Goal: Task Accomplishment & Management: Manage account settings

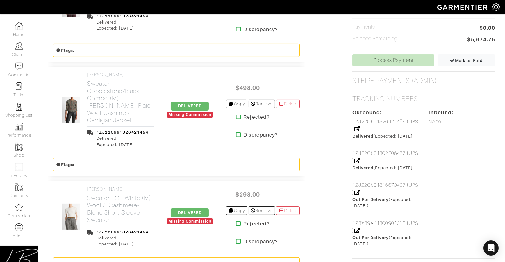
scroll to position [350, 0]
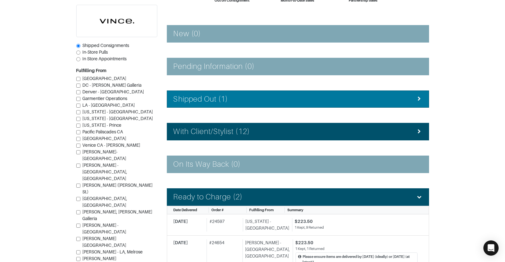
scroll to position [96, 0]
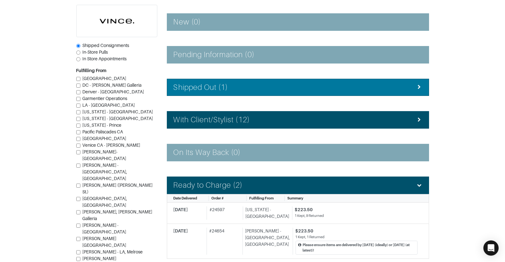
drag, startPoint x: 210, startPoint y: 92, endPoint x: 204, endPoint y: 90, distance: 6.3
click at [210, 92] on li "Shipped Out (1)" at bounding box center [298, 87] width 262 height 17
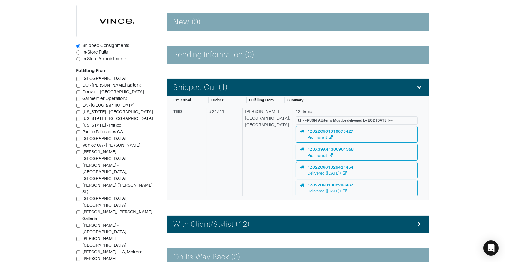
click at [258, 137] on div "[PERSON_NAME] - [GEOGRAPHIC_DATA], [GEOGRAPHIC_DATA]" at bounding box center [266, 152] width 48 height 88
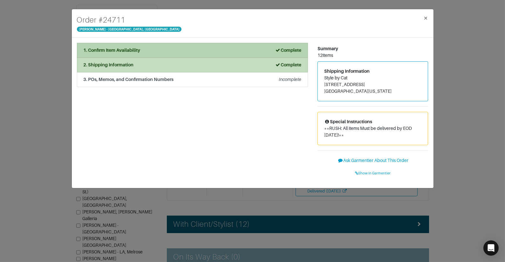
drag, startPoint x: 222, startPoint y: 47, endPoint x: 220, endPoint y: 52, distance: 5.0
click at [222, 47] on div "1. Confirm Item Availability Complete" at bounding box center [193, 50] width 218 height 7
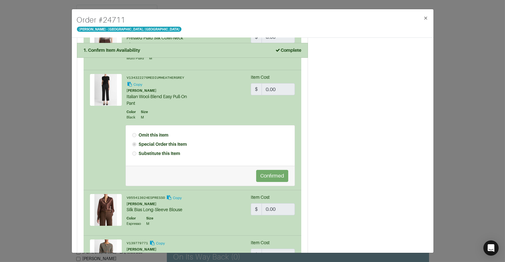
scroll to position [665, 0]
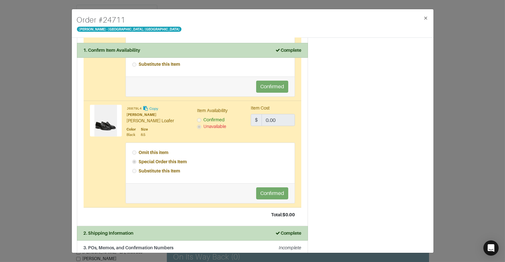
drag, startPoint x: 51, startPoint y: 15, endPoint x: 45, endPoint y: 1, distance: 15.2
click at [51, 15] on div "Order # 24711 Vince - Chicago, Oak Street × 1. Confirm Item Availability Comple…" at bounding box center [252, 131] width 505 height 262
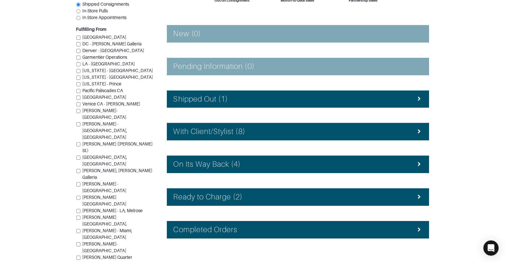
scroll to position [99, 0]
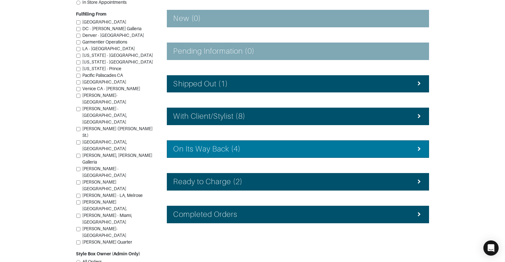
click at [225, 147] on h4 "On Its Way Back (4)" at bounding box center [206, 148] width 67 height 9
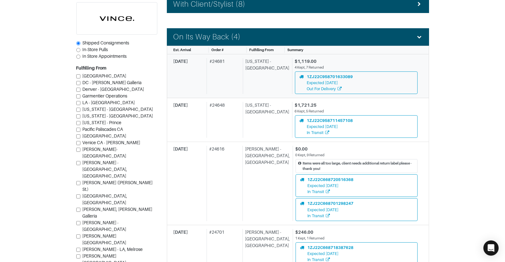
scroll to position [155, 0]
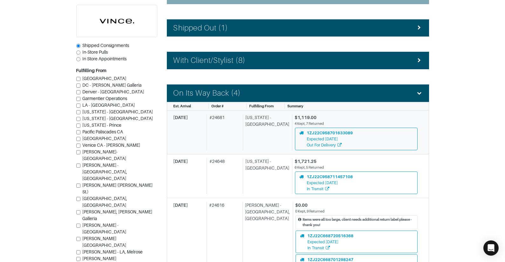
click at [226, 144] on div "# 24681" at bounding box center [223, 132] width 34 height 36
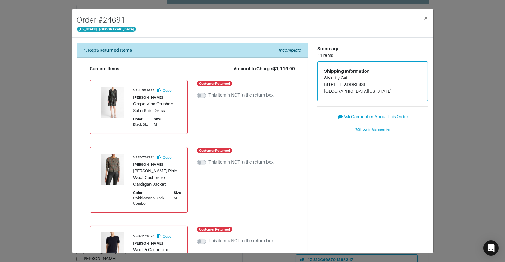
click at [454, 134] on div "Order # 24681 New York - 5th Avenue × 1. Kept/Returned Items Incomplete Confirm…" at bounding box center [252, 131] width 505 height 262
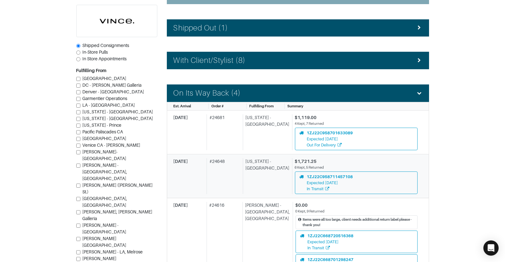
click at [253, 164] on div "[US_STATE] - [GEOGRAPHIC_DATA]" at bounding box center [266, 176] width 47 height 36
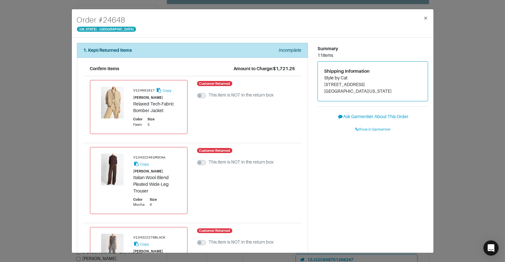
click at [457, 131] on div "Order # 24648 New York - 5th Avenue × 1. Kept/Returned Items Incomplete Confirm…" at bounding box center [252, 131] width 505 height 262
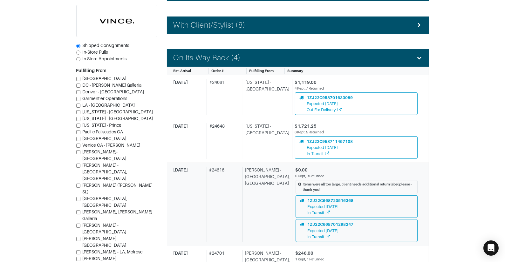
scroll to position [229, 0]
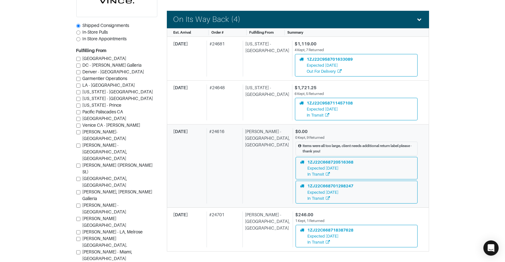
click at [262, 164] on div "[PERSON_NAME] - [GEOGRAPHIC_DATA], [GEOGRAPHIC_DATA]" at bounding box center [266, 165] width 48 height 75
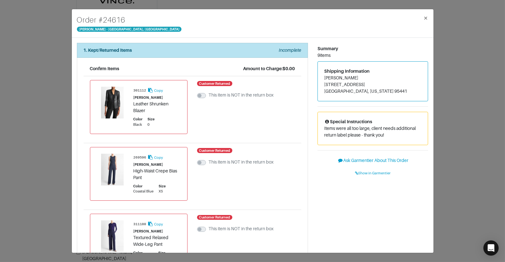
click at [446, 133] on div "Order # 24616 Vince - Chicago, Oak Street × 1. Kept/Returned Items Incomplete C…" at bounding box center [252, 131] width 505 height 262
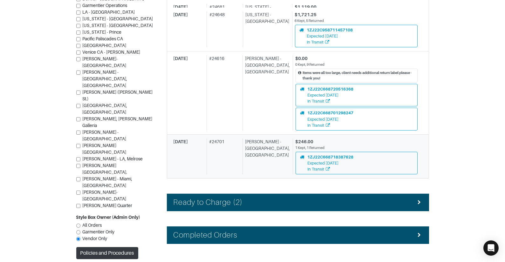
scroll to position [308, 0]
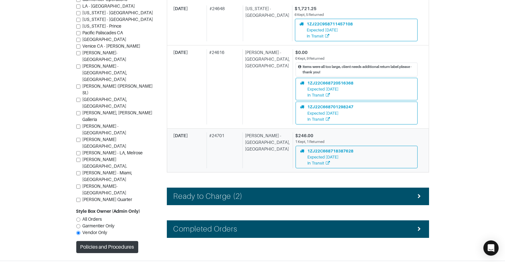
click at [255, 151] on div "[PERSON_NAME] - [GEOGRAPHIC_DATA], [GEOGRAPHIC_DATA]" at bounding box center [266, 150] width 48 height 36
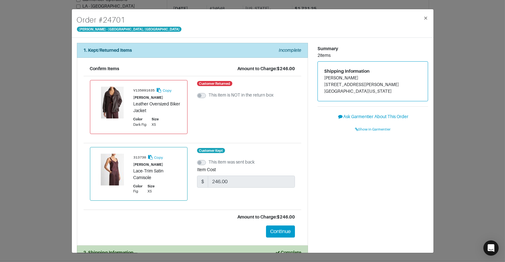
click at [449, 138] on div "Order # 24701 Vince - Chicago, Oak Street × 1. Kept/Returned Items Incomplete C…" at bounding box center [252, 131] width 505 height 262
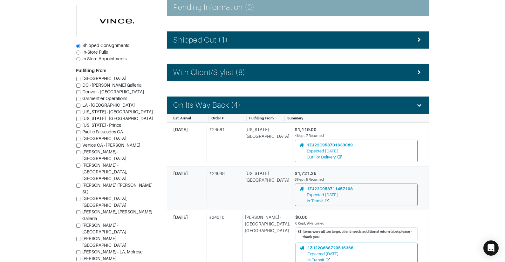
scroll to position [127, 0]
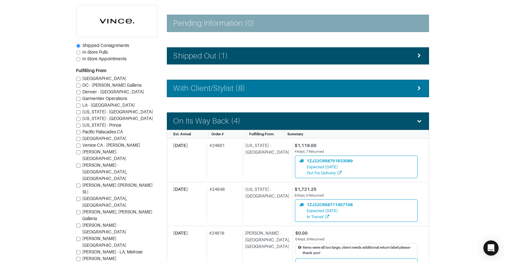
click at [238, 94] on li "With Client/Stylist (8)" at bounding box center [298, 88] width 262 height 17
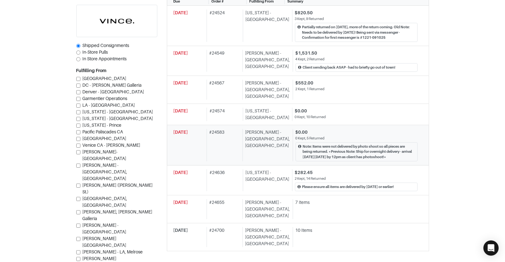
scroll to position [227, 0]
click at [224, 199] on div "# 24655" at bounding box center [222, 209] width 33 height 20
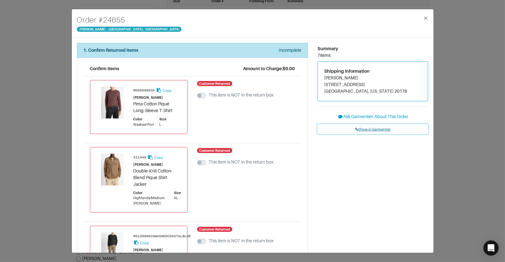
click at [384, 128] on span "Show in Garmentier" at bounding box center [373, 129] width 36 height 4
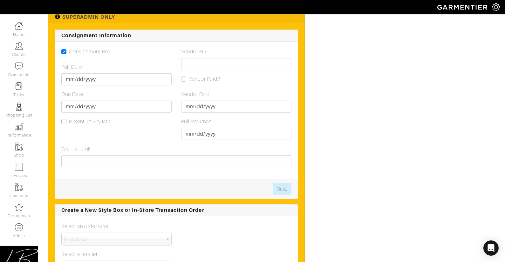
scroll to position [1018, 0]
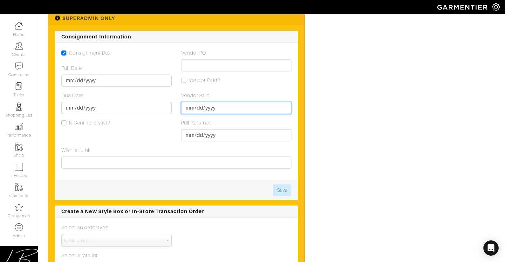
click at [190, 106] on input "Vendor Paid" at bounding box center [236, 108] width 110 height 12
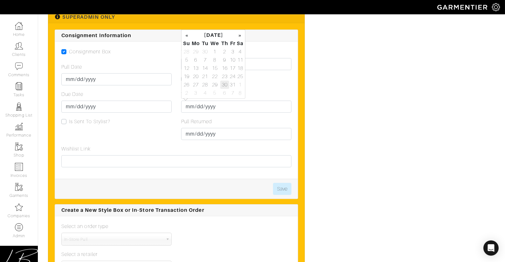
click at [222, 84] on td "30" at bounding box center [224, 85] width 9 height 8
click at [249, 85] on div "Vendor PO Vendor Paid? Vendor Paid 2025-10-30 Pull Returned" at bounding box center [236, 96] width 120 height 97
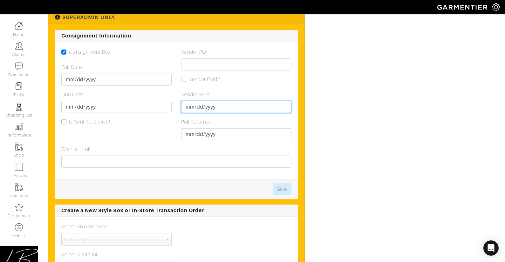
click at [196, 106] on input "2025-10-30" at bounding box center [236, 107] width 110 height 12
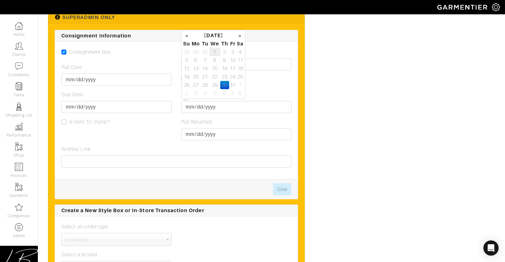
click at [212, 53] on td "1" at bounding box center [214, 52] width 11 height 8
type input "[DATE]"
click at [254, 83] on div "Vendor PO Vendor Paid? Vendor Paid 2025-10-01 Pull Returned" at bounding box center [236, 96] width 120 height 97
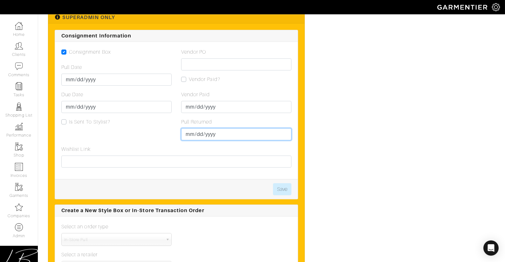
click at [189, 129] on input "Pull Returned" at bounding box center [236, 134] width 110 height 12
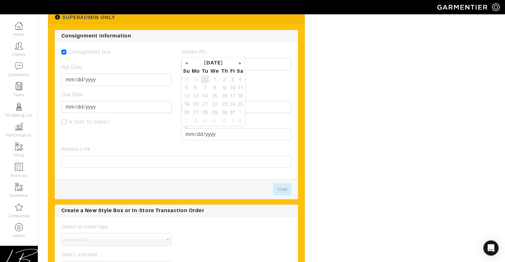
click at [204, 79] on td "30" at bounding box center [205, 79] width 9 height 8
type input "[DATE]"
drag, startPoint x: 258, startPoint y: 82, endPoint x: 254, endPoint y: 83, distance: 3.9
click at [258, 82] on div "Vendor PO Vendor Paid? Vendor Paid 2025-10-01 Pull Returned 2025-09-30" at bounding box center [236, 96] width 120 height 97
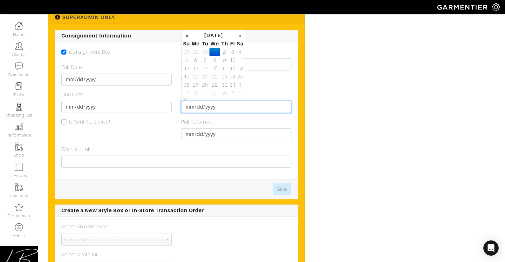
click at [190, 105] on input "[DATE]" at bounding box center [236, 107] width 110 height 12
click at [204, 53] on td "30" at bounding box center [205, 52] width 9 height 8
type input "[DATE]"
click at [254, 80] on div "Vendor Paid?" at bounding box center [236, 80] width 110 height 8
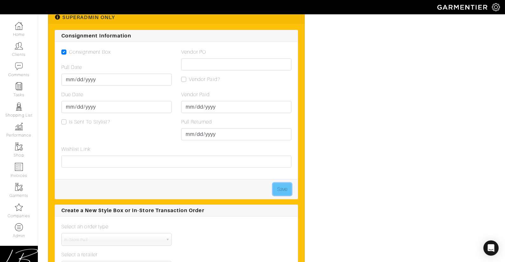
click at [280, 186] on button "Save" at bounding box center [282, 189] width 18 height 12
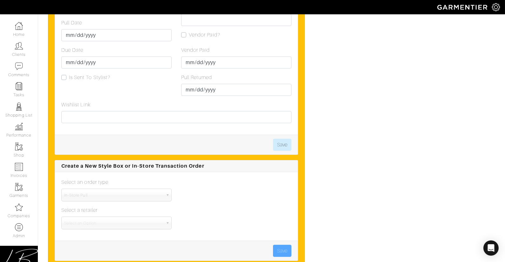
scroll to position [903, 0]
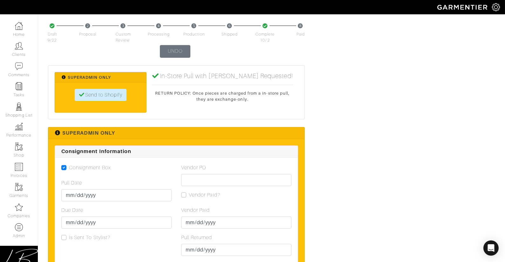
drag, startPoint x: 182, startPoint y: 193, endPoint x: 189, endPoint y: 192, distance: 7.1
click at [189, 193] on label "Vendor Paid?" at bounding box center [204, 195] width 31 height 8
click at [182, 193] on input "Vendor Paid?" at bounding box center [183, 194] width 5 height 6
checkbox input "true"
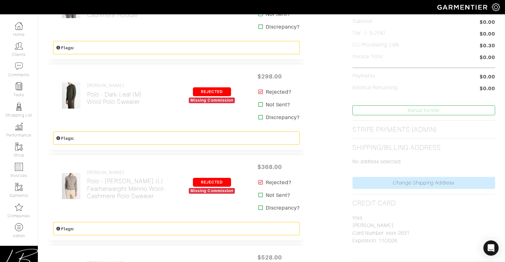
scroll to position [0, 0]
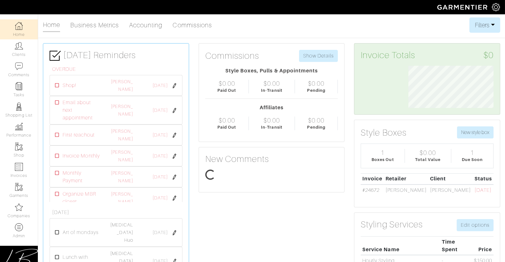
scroll to position [43, 95]
click at [189, 24] on link "Commissions" at bounding box center [192, 25] width 39 height 13
select select
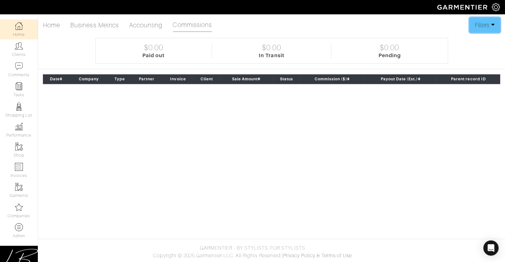
click at [481, 25] on button "Filters" at bounding box center [484, 24] width 31 height 15
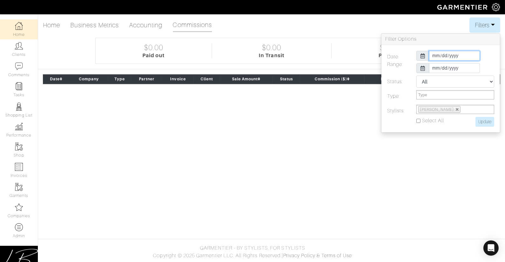
click at [436, 56] on input "[DATE]" at bounding box center [454, 56] width 51 height 10
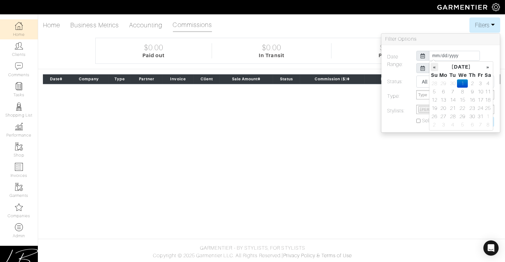
click at [434, 67] on th "«" at bounding box center [434, 67] width 8 height 8
click at [444, 85] on td "1" at bounding box center [443, 83] width 10 height 8
type input "2025-09-01"
click at [467, 42] on h3 "Filter Options" at bounding box center [440, 39] width 118 height 11
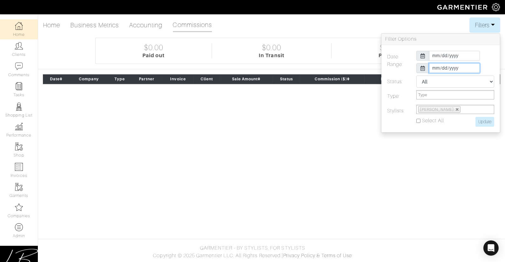
click at [432, 68] on input "2025-10-31" at bounding box center [454, 68] width 51 height 10
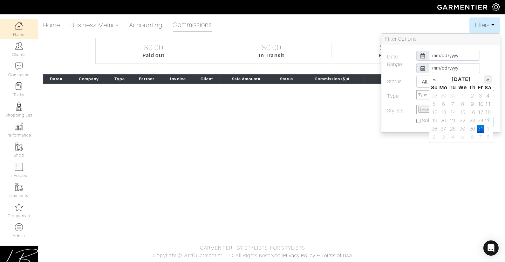
click at [486, 78] on th "»" at bounding box center [487, 79] width 7 height 8
click at [461, 128] on td "31" at bounding box center [462, 129] width 11 height 8
type input "[DATE]"
click at [435, 54] on input "2025-09-01" at bounding box center [454, 56] width 51 height 10
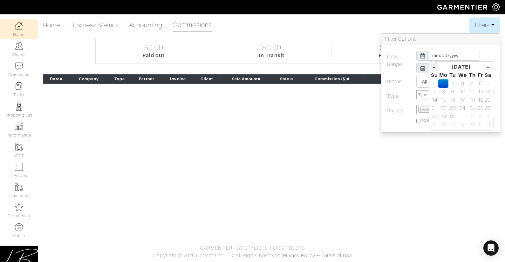
click at [437, 64] on th "«" at bounding box center [434, 67] width 8 height 8
drag, startPoint x: 480, startPoint y: 81, endPoint x: 479, endPoint y: 73, distance: 7.5
click at [480, 81] on td "1" at bounding box center [479, 83] width 7 height 8
type input "2025-08-01"
click at [477, 43] on h3 "Filter Options" at bounding box center [440, 39] width 118 height 11
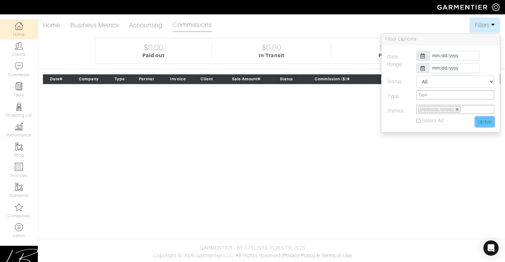
click at [487, 117] on input "Update" at bounding box center [484, 122] width 19 height 10
type input "Update"
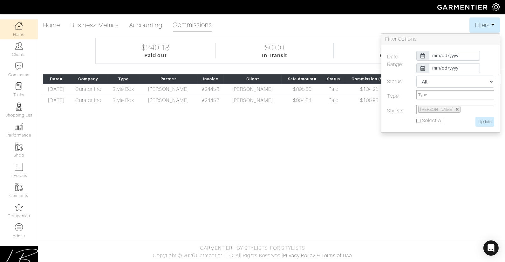
click at [442, 22] on div "Home Business Metrics Accounting Commissions Filters Filter Options Date Range:…" at bounding box center [271, 24] width 457 height 15
click at [477, 23] on button "Filters" at bounding box center [484, 24] width 31 height 15
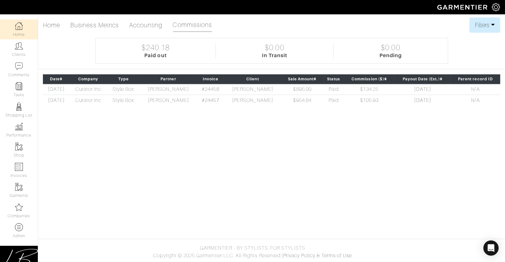
click at [433, 39] on div "$240.18 Paid out $0.00 In Transit $0.00 Pending" at bounding box center [271, 51] width 352 height 26
click at [21, 226] on img at bounding box center [19, 227] width 8 height 8
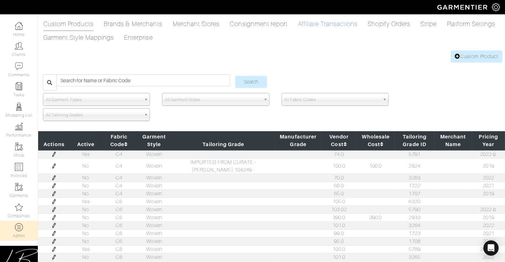
click at [320, 23] on link "Affiliate Transactions" at bounding box center [328, 23] width 60 height 13
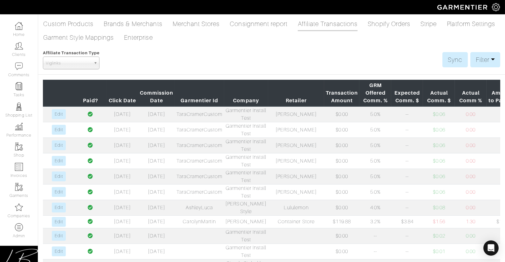
click at [72, 60] on span "Viglinks" at bounding box center [68, 63] width 45 height 13
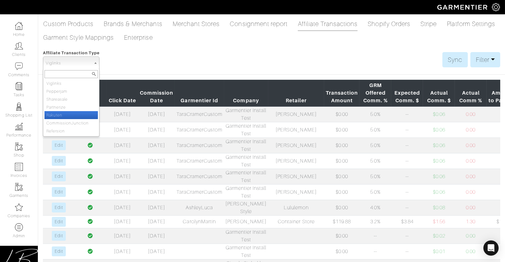
click at [62, 115] on li "Rakuten" at bounding box center [70, 115] width 53 height 8
select select "RakutenTransaction"
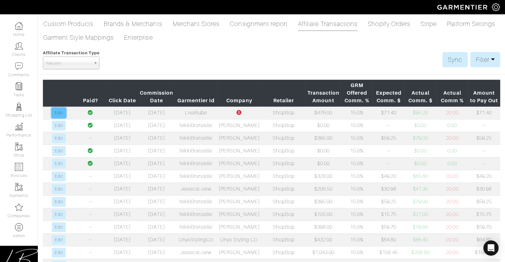
click at [61, 112] on link "Edit" at bounding box center [59, 113] width 14 height 10
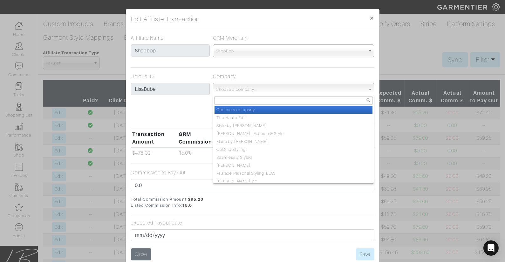
click at [231, 87] on span "Choose a company..." at bounding box center [291, 89] width 150 height 13
type input "cur"
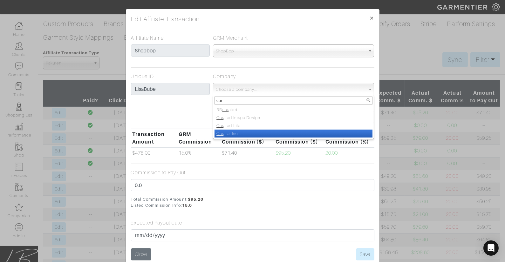
select select "2"
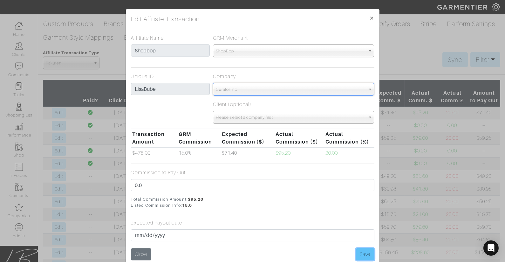
click at [361, 252] on button "Save" at bounding box center [365, 254] width 18 height 12
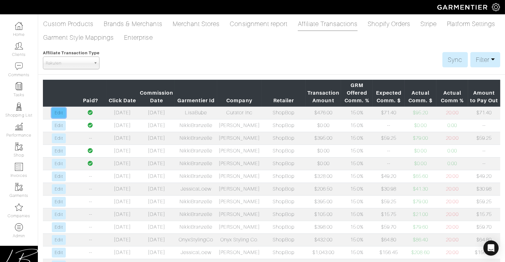
click at [61, 111] on link "Edit" at bounding box center [59, 113] width 14 height 10
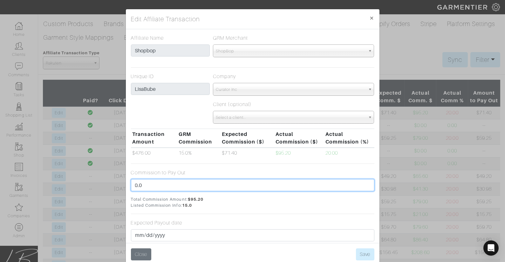
drag, startPoint x: 155, startPoint y: 181, endPoint x: 158, endPoint y: 185, distance: 5.6
click at [158, 185] on input "0.0" at bounding box center [252, 185] width 243 height 12
type input "9"
type input "71.40"
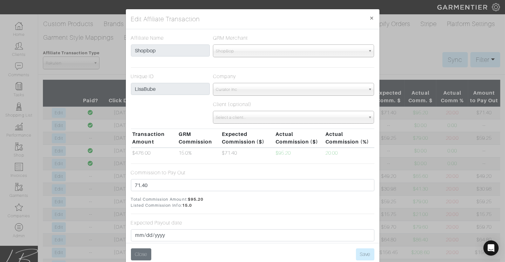
click at [199, 169] on div "Commission to Pay Out 71.40" at bounding box center [252, 180] width 243 height 22
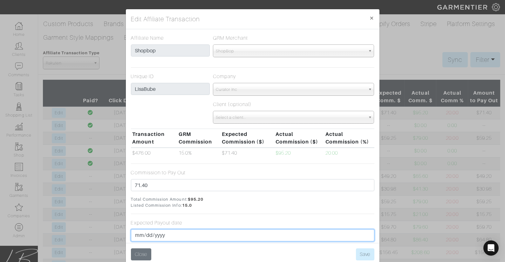
click at [139, 234] on input "date" at bounding box center [252, 235] width 243 height 12
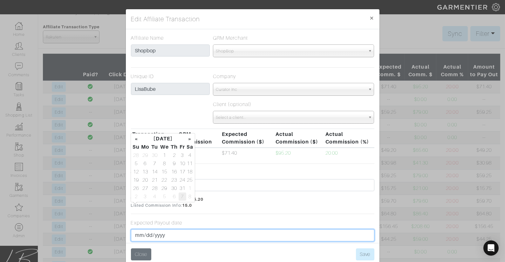
scroll to position [30, 0]
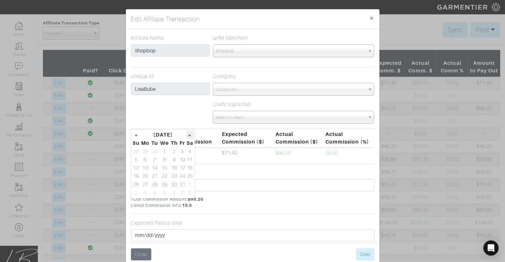
click at [189, 134] on th "»" at bounding box center [189, 135] width 7 height 8
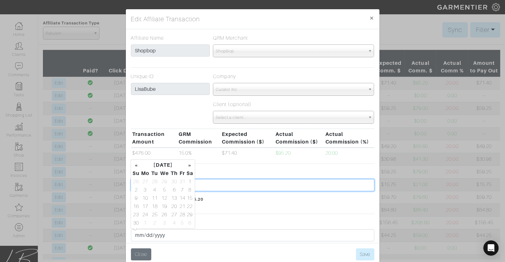
click at [215, 180] on input "71.40" at bounding box center [252, 185] width 243 height 12
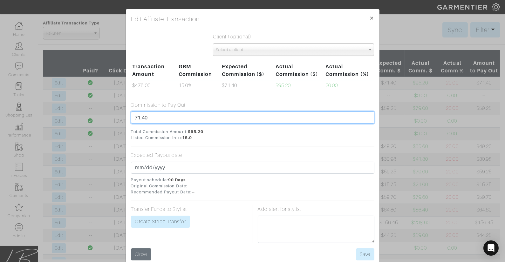
scroll to position [68, 0]
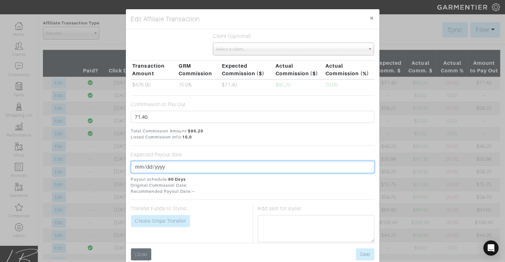
click at [139, 167] on input "date" at bounding box center [252, 167] width 243 height 12
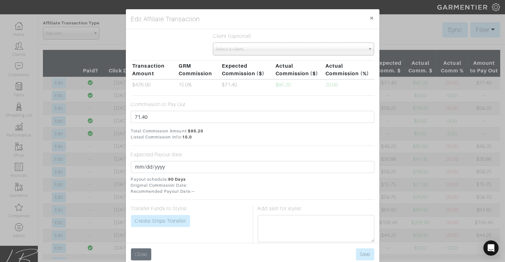
click at [229, 132] on span "Total Commission Amount: $95.20 Listed Commission Info: 15.0" at bounding box center [252, 134] width 243 height 12
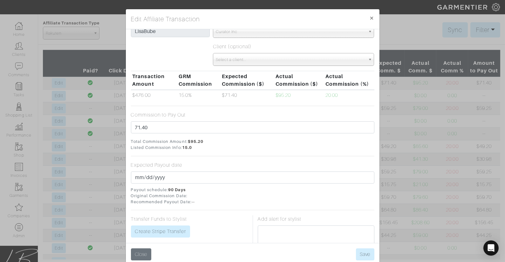
scroll to position [59, 0]
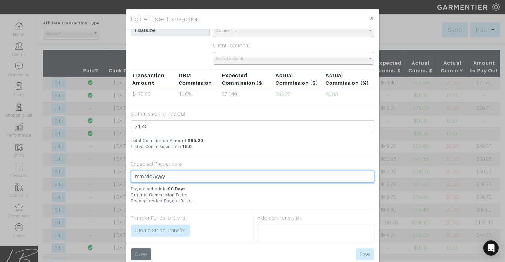
click at [139, 176] on input "date" at bounding box center [252, 177] width 243 height 12
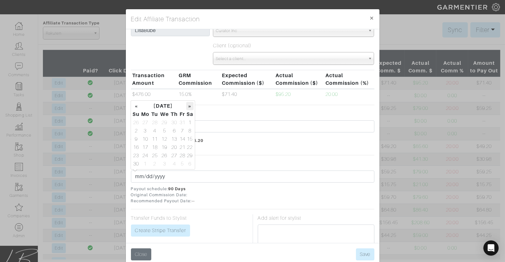
click at [188, 107] on th "»" at bounding box center [189, 106] width 7 height 8
click at [155, 155] on td "30" at bounding box center [154, 155] width 9 height 8
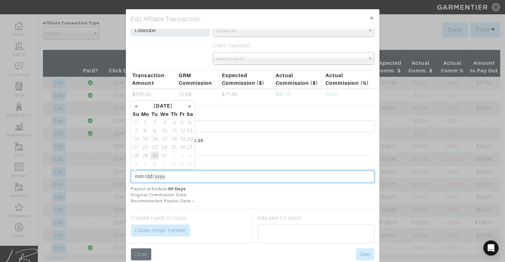
type input "[DATE]"
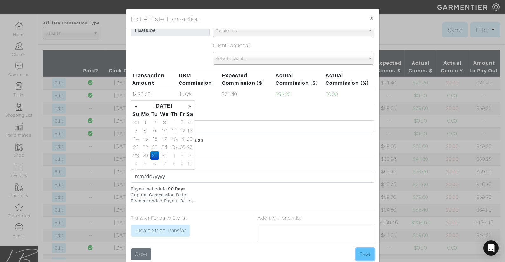
click at [364, 256] on button "Save" at bounding box center [365, 254] width 18 height 12
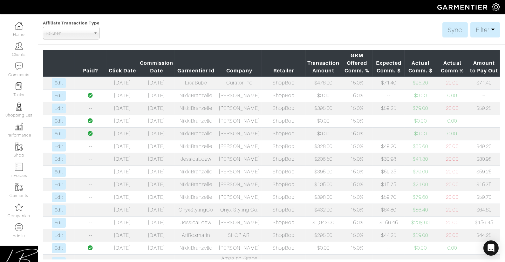
scroll to position [0, 0]
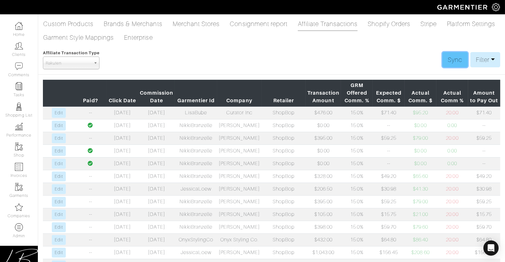
click at [463, 58] on link "Sync" at bounding box center [454, 59] width 25 height 15
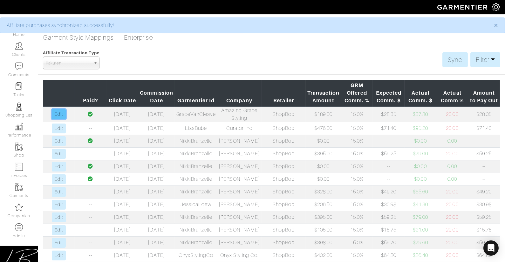
click at [58, 117] on link "Edit" at bounding box center [59, 114] width 14 height 10
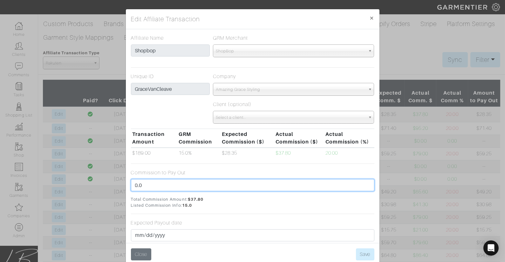
click at [165, 182] on input "0.0" at bounding box center [252, 185] width 243 height 12
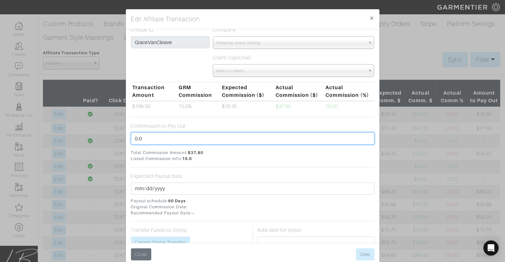
scroll to position [50, 0]
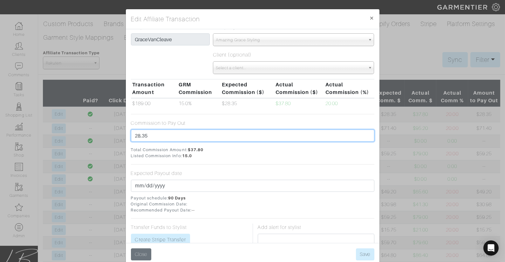
type input "28.35"
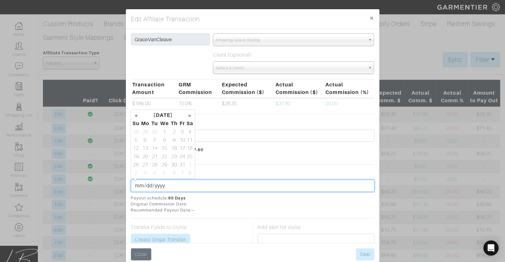
click at [140, 187] on input "date" at bounding box center [252, 186] width 243 height 12
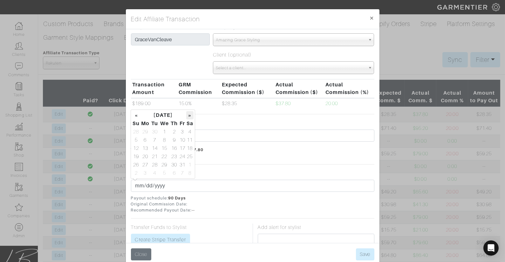
click at [188, 117] on th "»" at bounding box center [189, 115] width 7 height 8
click at [136, 113] on th "«" at bounding box center [136, 115] width 8 height 8
click at [156, 163] on td "30" at bounding box center [154, 165] width 9 height 8
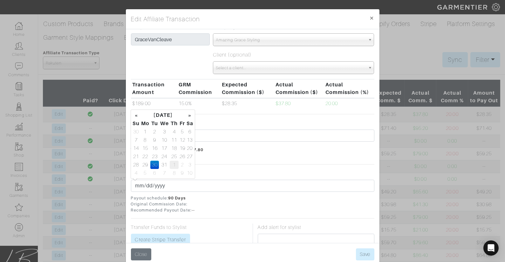
click at [172, 163] on td "1" at bounding box center [174, 165] width 9 height 8
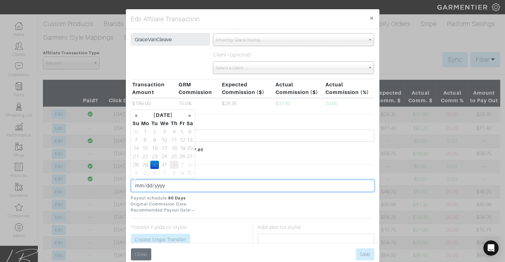
type input "2026-01-01"
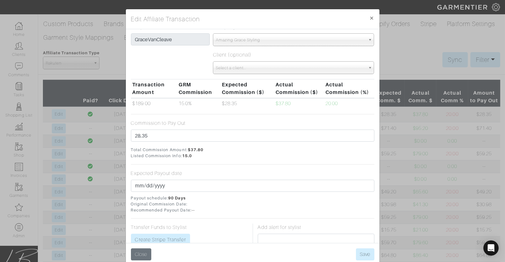
click at [222, 156] on span "Total Commission Amount: $37.80 Listed Commission Info: 15.0" at bounding box center [252, 153] width 243 height 12
click at [365, 253] on button "Save" at bounding box center [365, 254] width 18 height 12
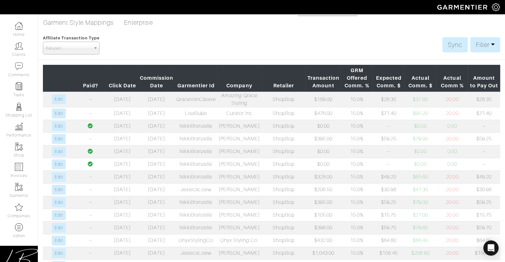
scroll to position [0, 0]
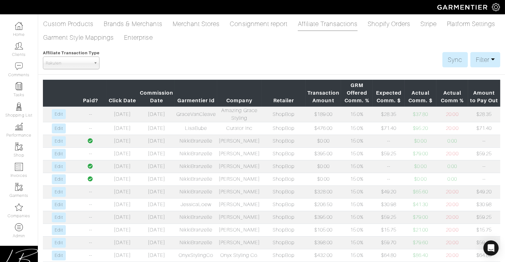
click at [81, 62] on span "Rakuten" at bounding box center [68, 63] width 45 height 13
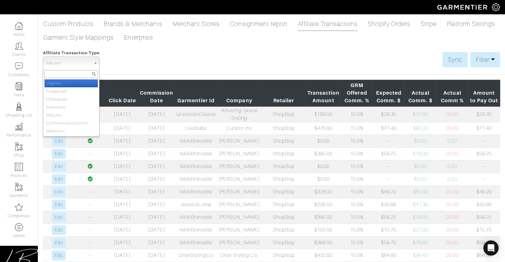
click at [75, 81] on li "Viglinks" at bounding box center [70, 83] width 53 height 8
select select "ViglinksTransaction"
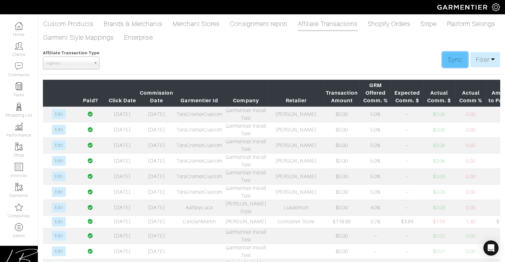
click at [450, 60] on link "Sync" at bounding box center [454, 59] width 25 height 15
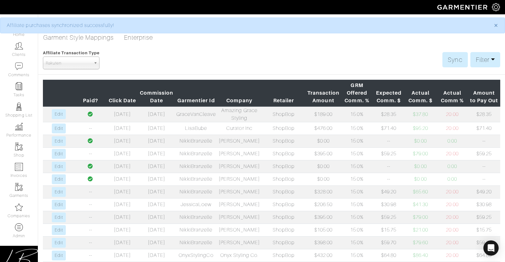
select select "ViglinksTransaction"
click at [190, 45] on div "Custom Products Brands & Merchants Merchant Stores Consignment report Affiliate…" at bounding box center [271, 32] width 476 height 31
click at [17, 34] on link "Home" at bounding box center [19, 29] width 38 height 20
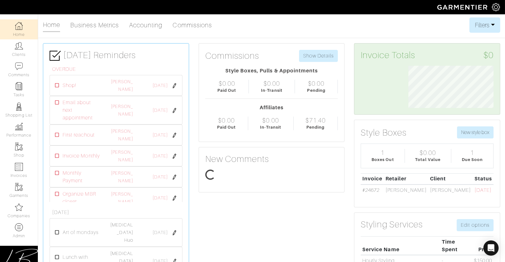
scroll to position [43, 95]
